Goal: Ask a question

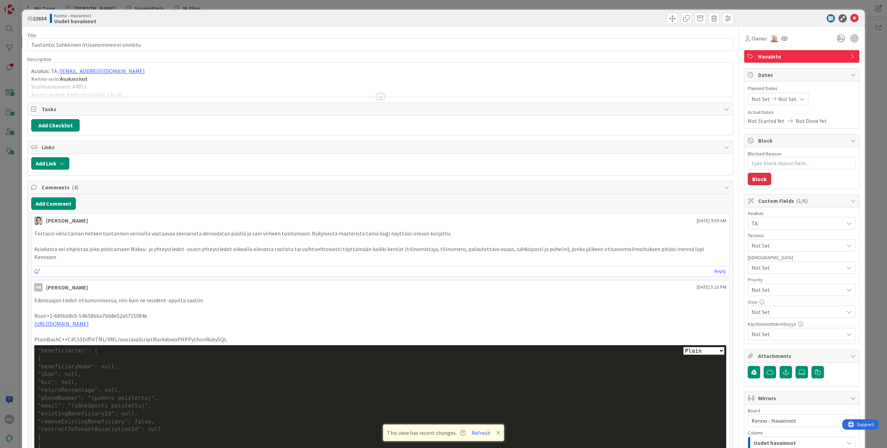
type textarea "x"
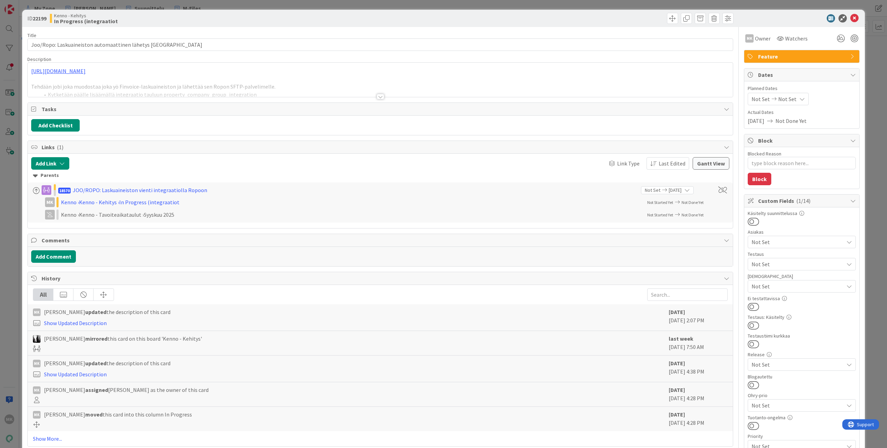
click at [382, 95] on div at bounding box center [380, 88] width 705 height 18
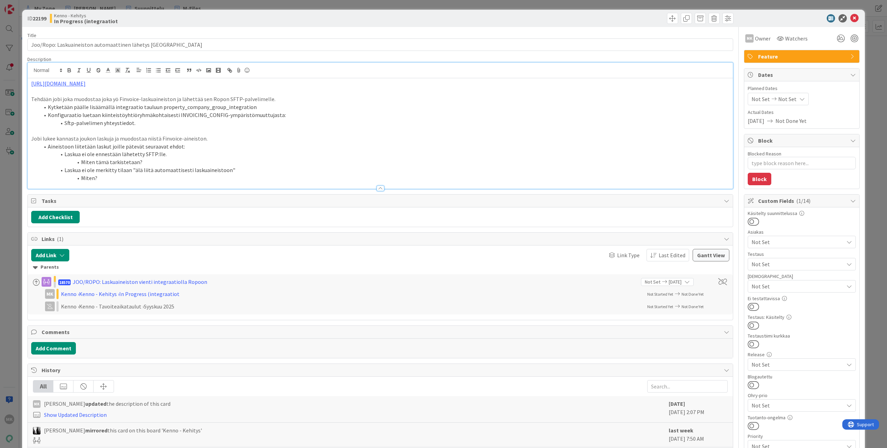
type textarea "x"
click at [254, 179] on li "Miten?" at bounding box center [384, 178] width 690 height 8
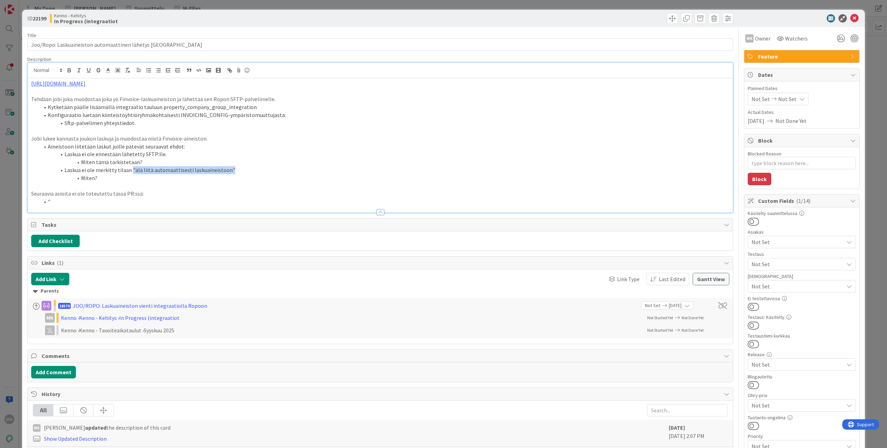
copy li ""älä liitä automaattisesti laskuaineistoon""
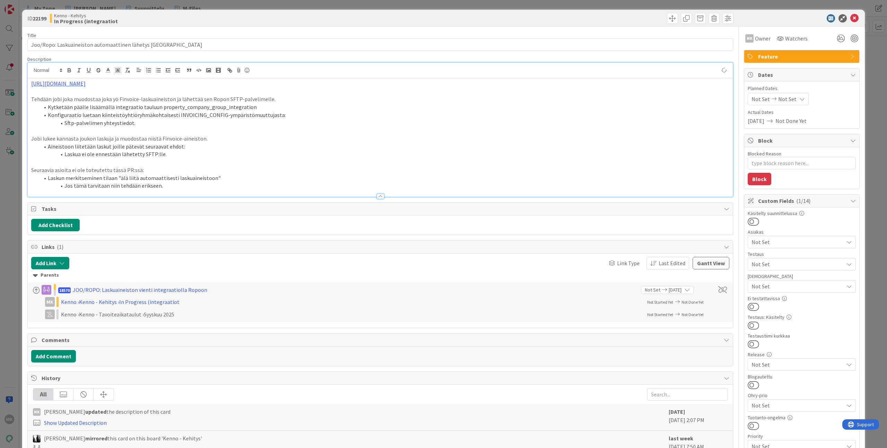
type textarea "x"
click at [342, 32] on div "Title 54 / 128" at bounding box center [380, 35] width 706 height 6
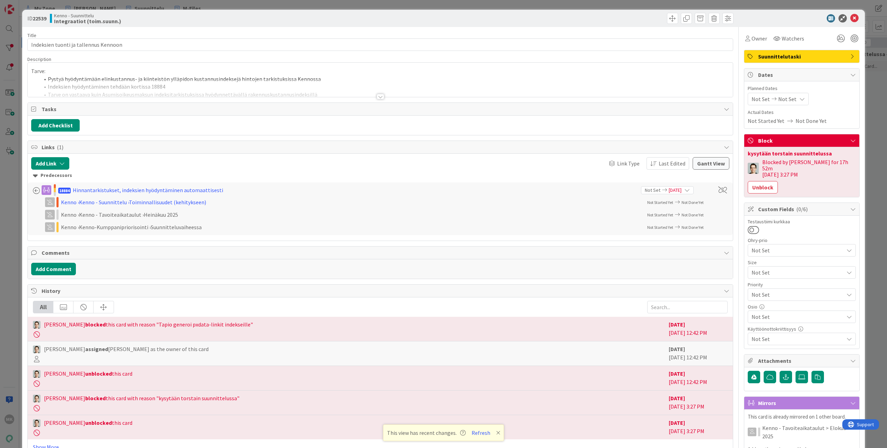
click at [16, 187] on div "ID 22539 Kenno - Suunnittelu Integraatiot (toim.suunn.) Title 37 / 128 Indeksie…" at bounding box center [443, 224] width 887 height 448
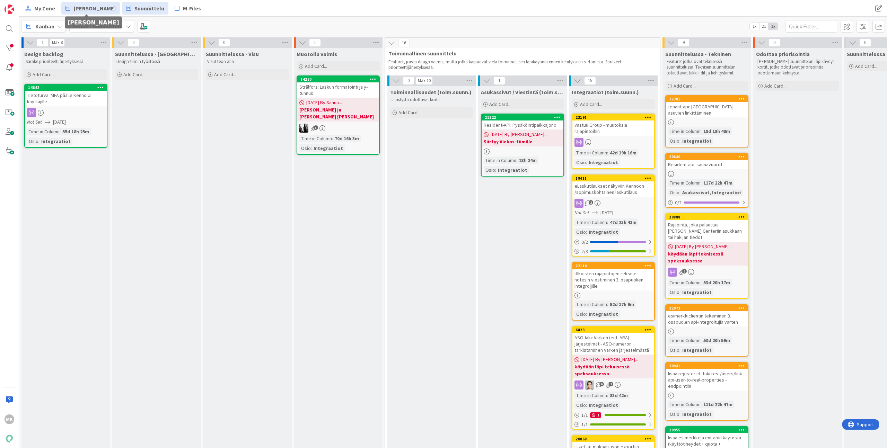
click at [91, 5] on span "[PERSON_NAME]" at bounding box center [95, 8] width 42 height 8
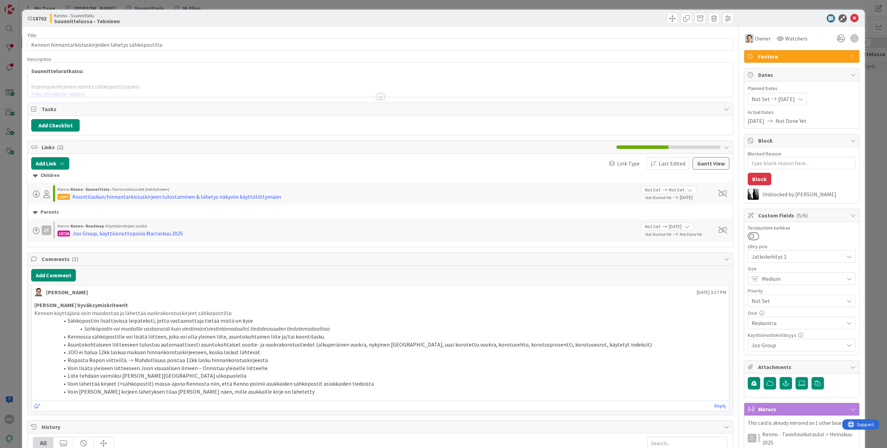
type textarea "x"
